Goal: Task Accomplishment & Management: Complete application form

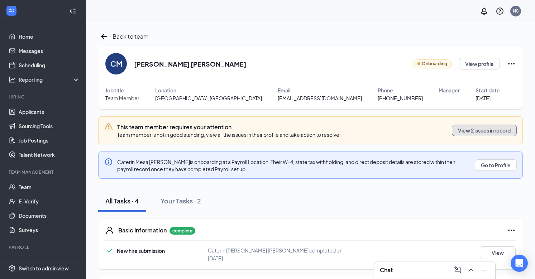
click at [486, 131] on button "View 2 issues in record" at bounding box center [484, 130] width 65 height 11
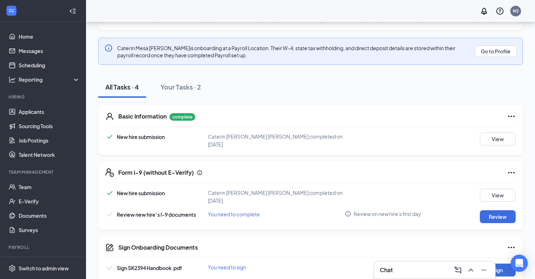
scroll to position [92, 0]
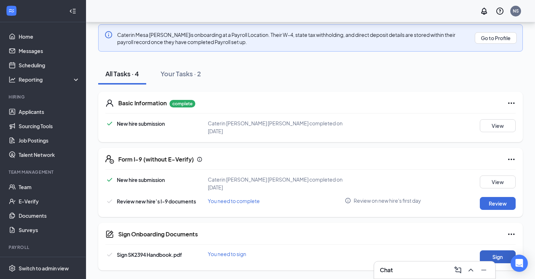
click at [498, 256] on button "Sign" at bounding box center [498, 256] width 36 height 13
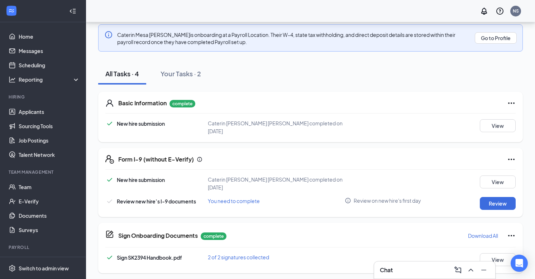
click at [331, 131] on div "Sign Onboarding Documents Caterin Josefina Mesa Ramirez completed on Aug 23, 20…" at bounding box center [267, 139] width 535 height 279
click at [498, 201] on button "Review" at bounding box center [498, 203] width 36 height 13
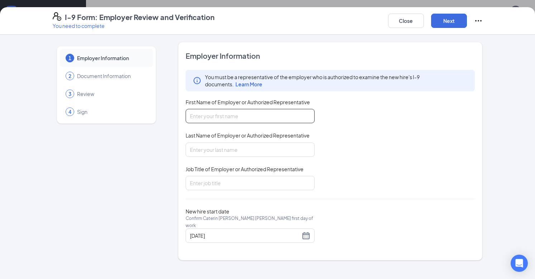
click at [278, 118] on input "First Name of Employer or Authorized Representative" at bounding box center [250, 116] width 129 height 14
type input "Nisha"
type input "Shah"
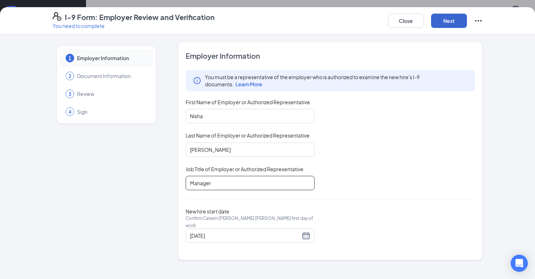
type input "Manager"
click at [457, 26] on button "Next" at bounding box center [449, 21] width 36 height 14
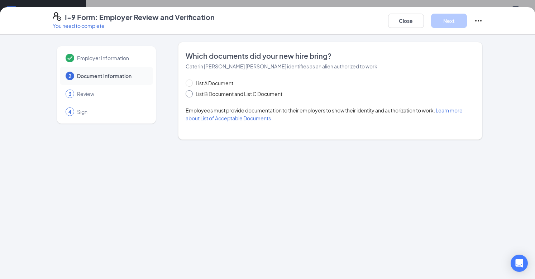
click at [212, 92] on span "List B Document and List C Document" at bounding box center [239, 94] width 92 height 8
click at [191, 92] on input "List B Document and List C Document" at bounding box center [188, 92] width 5 height 5
radio input "true"
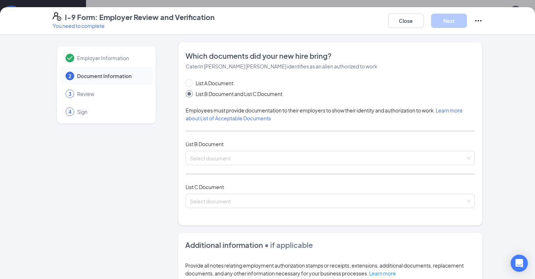
click at [236, 148] on div "List A Document List B Document and List C Document Employees must provide docu…" at bounding box center [330, 148] width 289 height 138
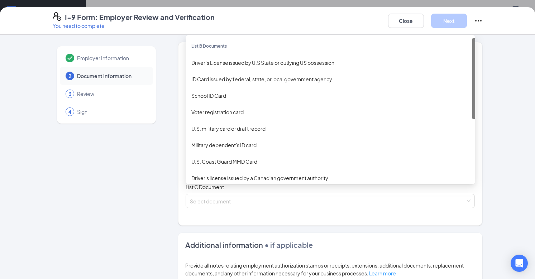
click at [236, 156] on div "Select document List B Documents Driver’s License issued by U.S State or outlyi…" at bounding box center [330, 158] width 289 height 14
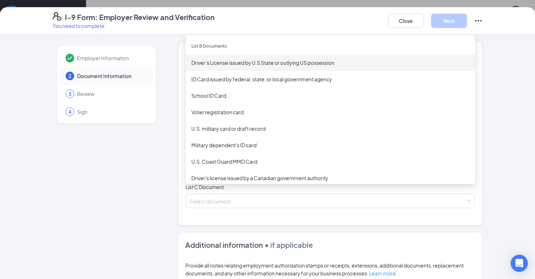
click at [253, 62] on div "Driver’s License issued by U.S State or outlying US possession" at bounding box center [330, 63] width 278 height 8
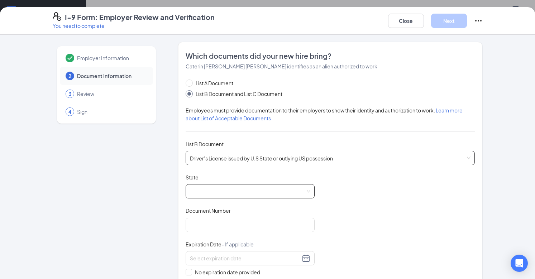
click at [275, 190] on span at bounding box center [250, 191] width 120 height 14
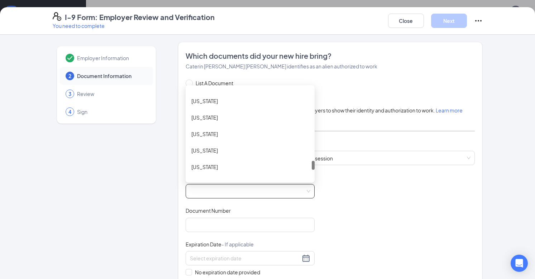
scroll to position [710, 0]
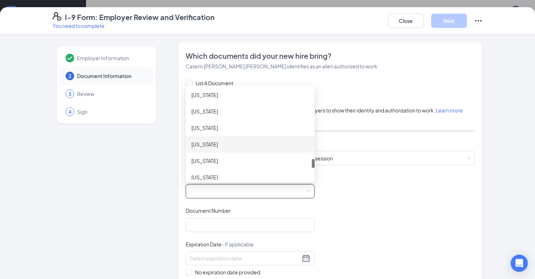
click at [224, 145] on div "Tennessee" at bounding box center [249, 144] width 117 height 8
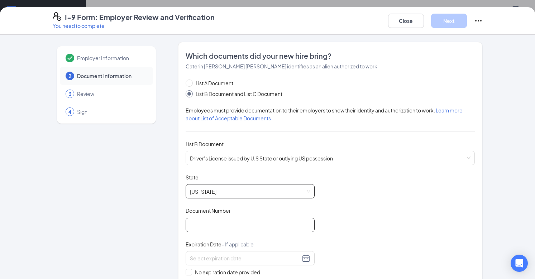
click at [238, 226] on input "Document Number" at bounding box center [250, 225] width 129 height 14
type input "150208572"
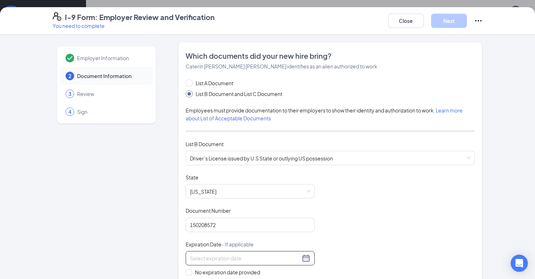
click at [240, 256] on input at bounding box center [245, 258] width 110 height 8
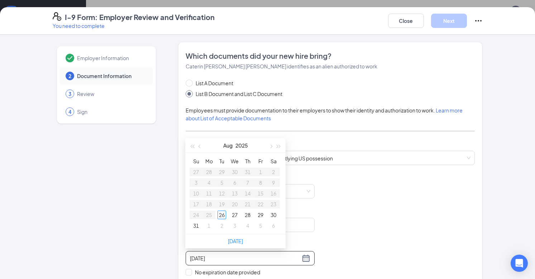
type input "08/27/2025"
click at [247, 145] on button "2025" at bounding box center [241, 145] width 13 height 14
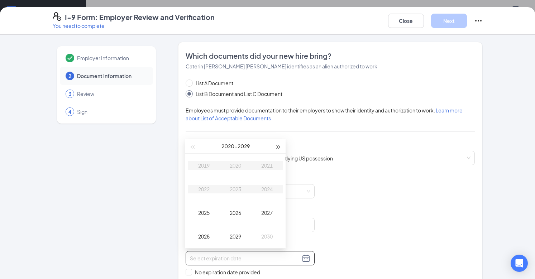
click at [277, 146] on span "button" at bounding box center [279, 147] width 4 height 4
click at [239, 167] on div "2030" at bounding box center [235, 165] width 21 height 9
click at [207, 188] on div "Apr" at bounding box center [203, 189] width 21 height 9
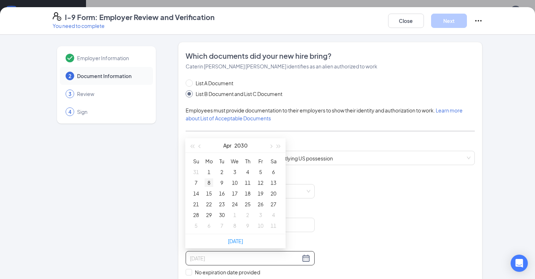
type input "04/08/2030"
click at [210, 182] on div "8" at bounding box center [209, 182] width 9 height 9
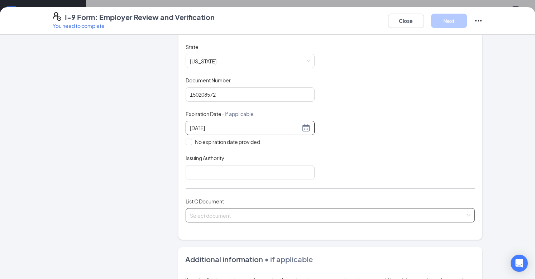
scroll to position [135, 0]
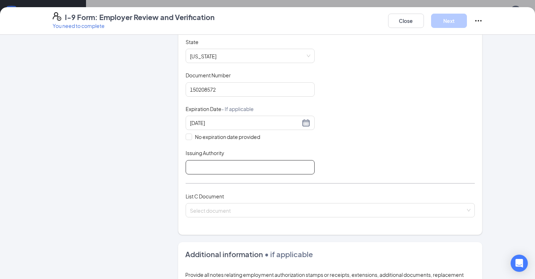
click at [241, 167] on input "Issuing Authority" at bounding box center [250, 167] width 129 height 14
click at [197, 166] on input "TNDMV" at bounding box center [250, 167] width 129 height 14
type input "TN DMV"
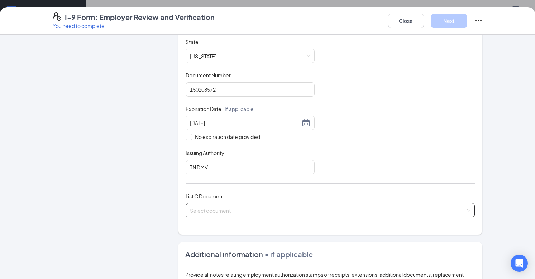
click at [226, 205] on input "search" at bounding box center [328, 208] width 276 height 11
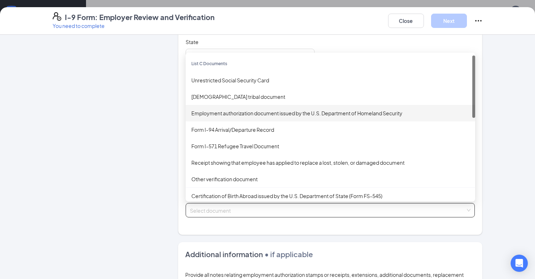
click at [255, 112] on div "Employment authorization document issued by the U.S. Department of Homeland Sec…" at bounding box center [330, 113] width 278 height 8
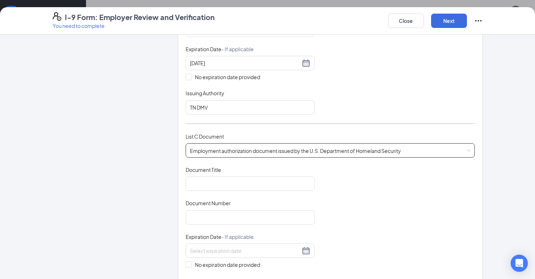
scroll to position [249, 0]
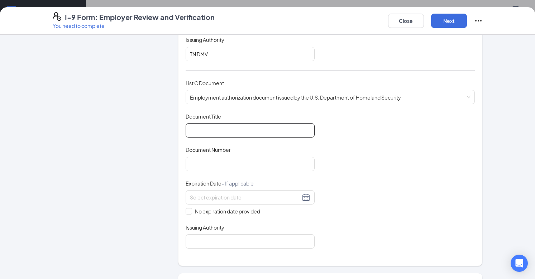
click at [247, 127] on input "Document Title" at bounding box center [250, 130] width 129 height 14
type input "Employment Authorization"
click at [235, 164] on input "Document Number" at bounding box center [250, 164] width 129 height 14
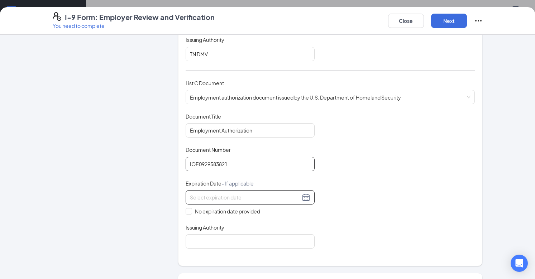
type input "IOE0929583821"
click at [297, 197] on input at bounding box center [245, 197] width 110 height 8
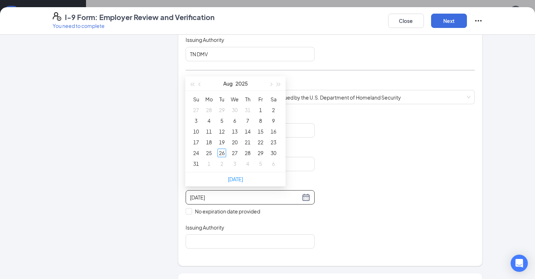
type input "08/01/2025"
click at [243, 85] on button "2025" at bounding box center [241, 83] width 13 height 14
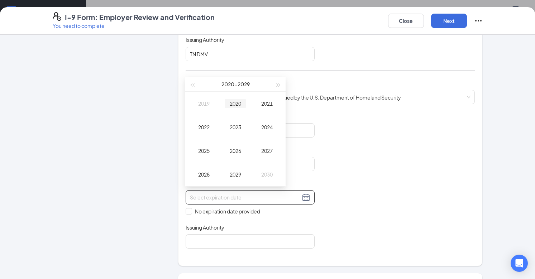
type input "08/26/2020"
type input "08/26/2021"
click at [277, 83] on button "button" at bounding box center [279, 84] width 8 height 14
click at [241, 105] on div "2030" at bounding box center [235, 103] width 21 height 9
click at [206, 126] on div "Apr" at bounding box center [203, 127] width 21 height 9
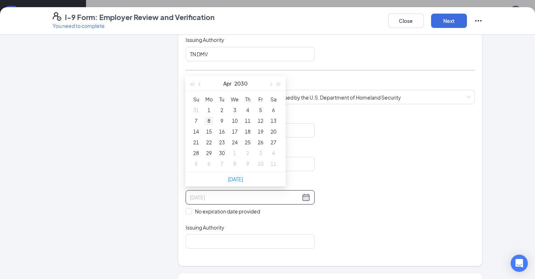
type input "04/08/2030"
click at [211, 122] on div "8" at bounding box center [209, 120] width 9 height 9
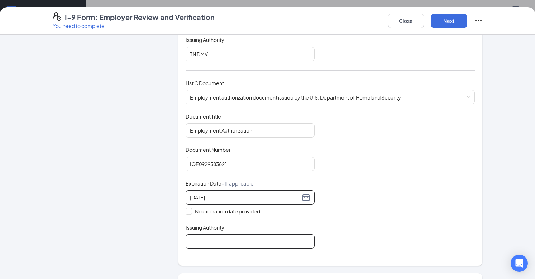
click at [250, 240] on input "Issuing Authority" at bounding box center [250, 241] width 129 height 14
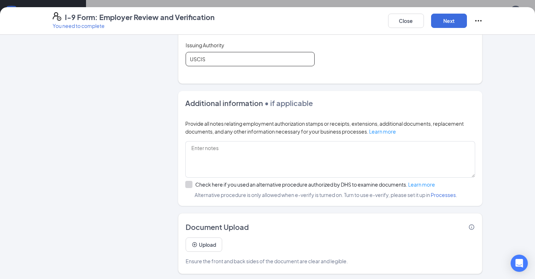
scroll to position [95, 0]
type input "USCIS"
click at [211, 242] on button "Upload" at bounding box center [204, 245] width 37 height 14
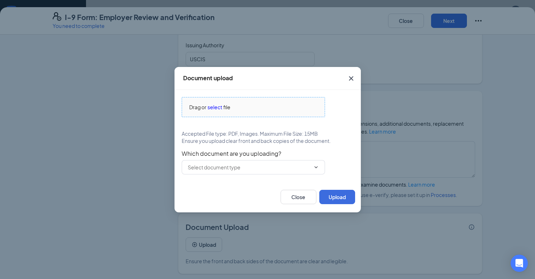
click at [216, 110] on span "select" at bounding box center [214, 107] width 15 height 8
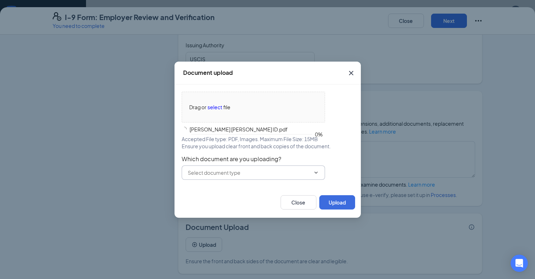
click at [239, 171] on input "text" at bounding box center [249, 173] width 123 height 8
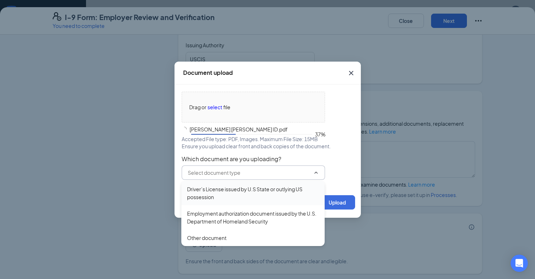
click at [216, 193] on div "Driver’s License issued by U.S State or outlying US possession" at bounding box center [253, 193] width 132 height 16
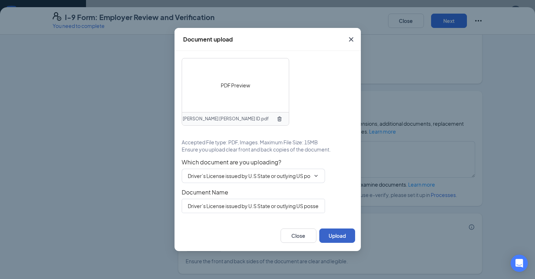
click at [336, 239] on button "Upload" at bounding box center [337, 236] width 36 height 14
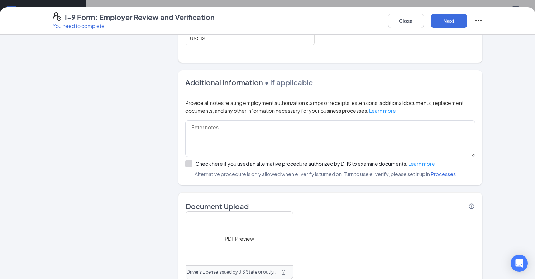
scroll to position [499, 0]
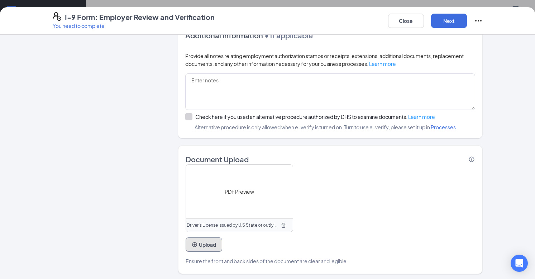
click at [206, 246] on button "Upload" at bounding box center [204, 245] width 37 height 14
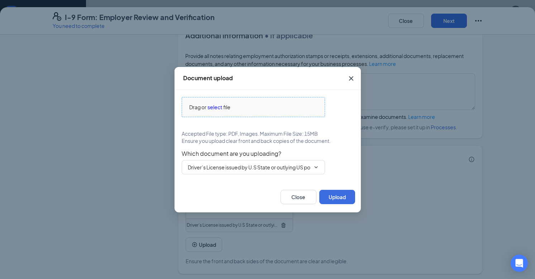
click at [210, 106] on span "select" at bounding box center [214, 107] width 15 height 8
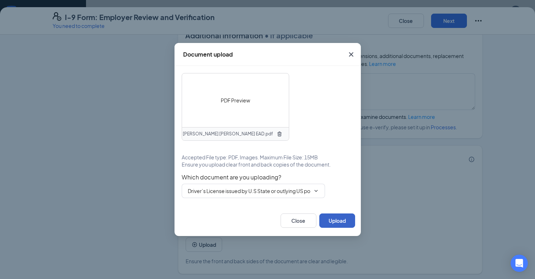
click at [345, 224] on button "Upload" at bounding box center [337, 221] width 36 height 14
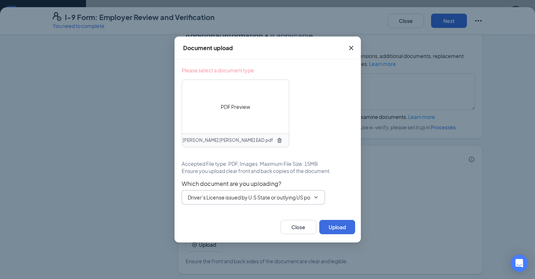
click at [264, 197] on input "Driver’s License issued by U.S State or outlying US possession" at bounding box center [249, 197] width 123 height 8
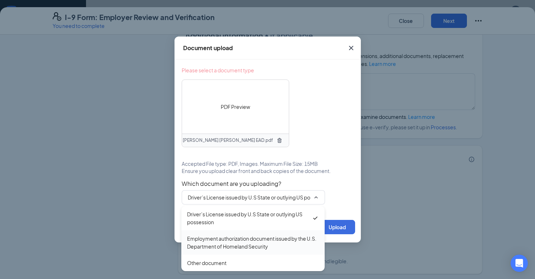
click at [240, 241] on div "Employment authorization document issued by the U.S. Department of Homeland Sec…" at bounding box center [253, 243] width 132 height 16
type input "Employment authorization document issued by the U.S. Department of Homeland Sec…"
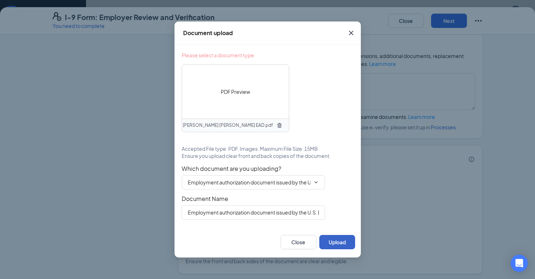
click at [337, 239] on button "Upload" at bounding box center [337, 242] width 36 height 14
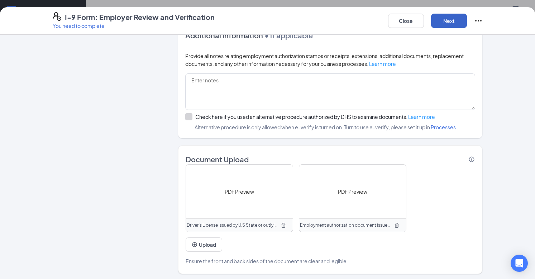
click at [452, 22] on button "Next" at bounding box center [449, 21] width 36 height 14
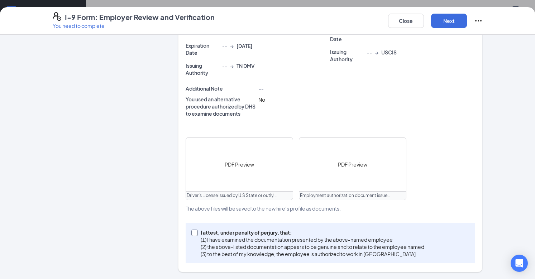
click at [193, 231] on input "I attest, under penalty of perjury, that: (1) I have examined the documentation…" at bounding box center [193, 232] width 5 height 5
checkbox input "true"
click at [444, 20] on button "Next" at bounding box center [449, 21] width 36 height 14
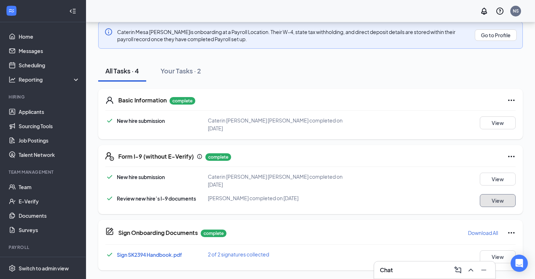
scroll to position [0, 0]
